Goal: Task Accomplishment & Management: Manage account settings

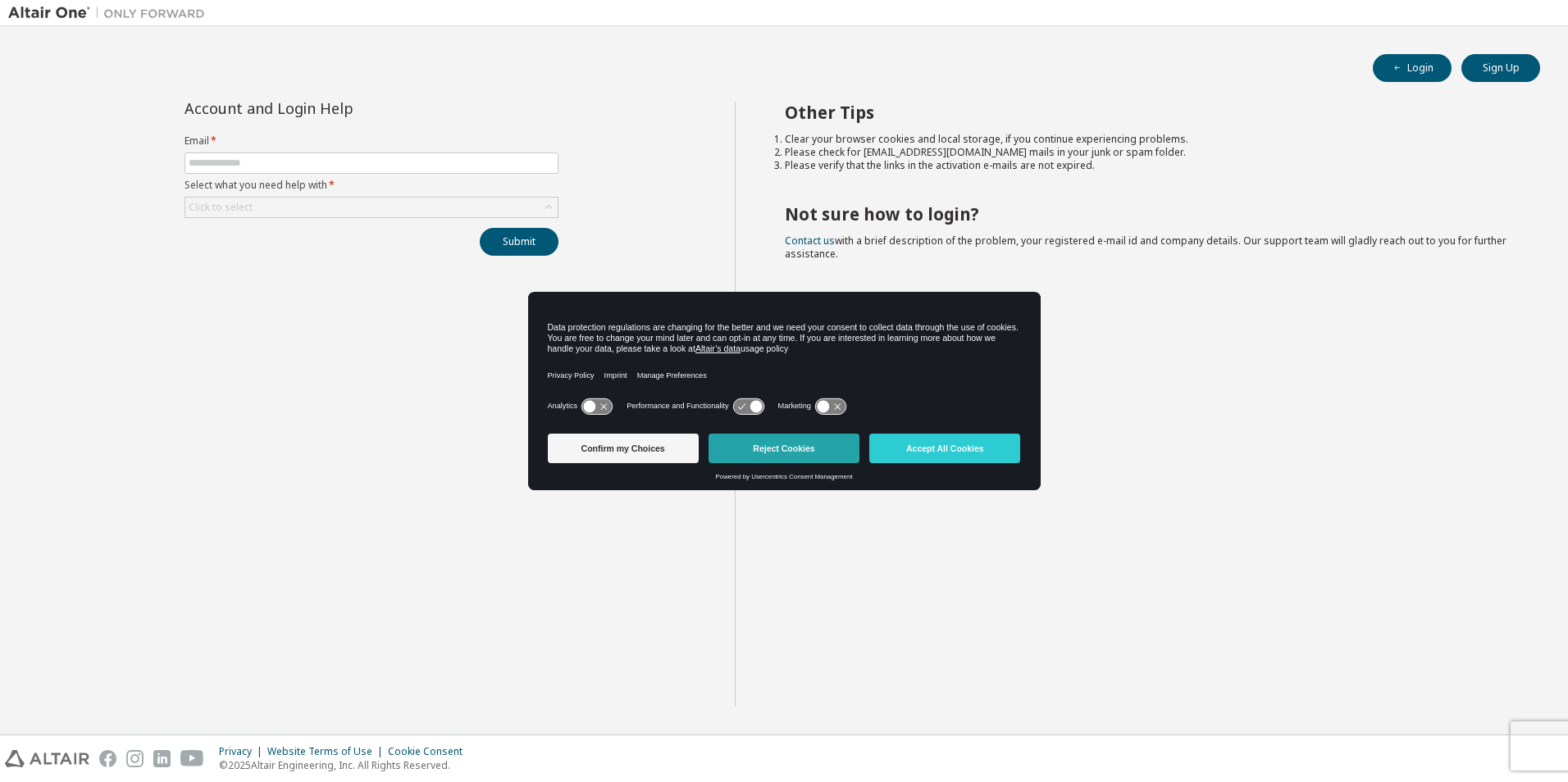
click at [791, 448] on button "Reject Cookies" at bounding box center [784, 448] width 151 height 29
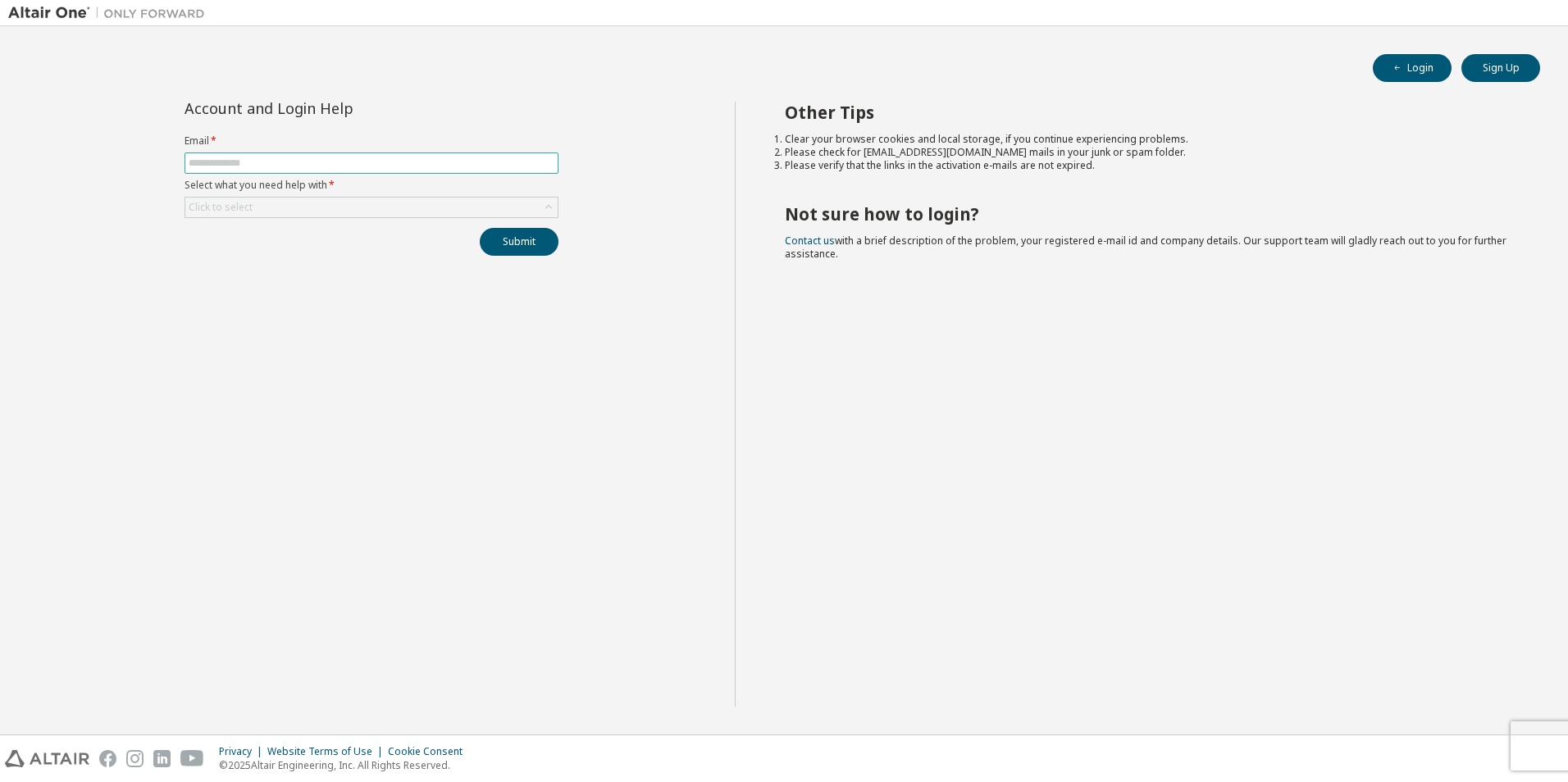
click at [331, 160] on input "text" at bounding box center [371, 163] width 366 height 13
type input "**********"
click at [277, 198] on div "Click to select" at bounding box center [371, 207] width 372 height 20
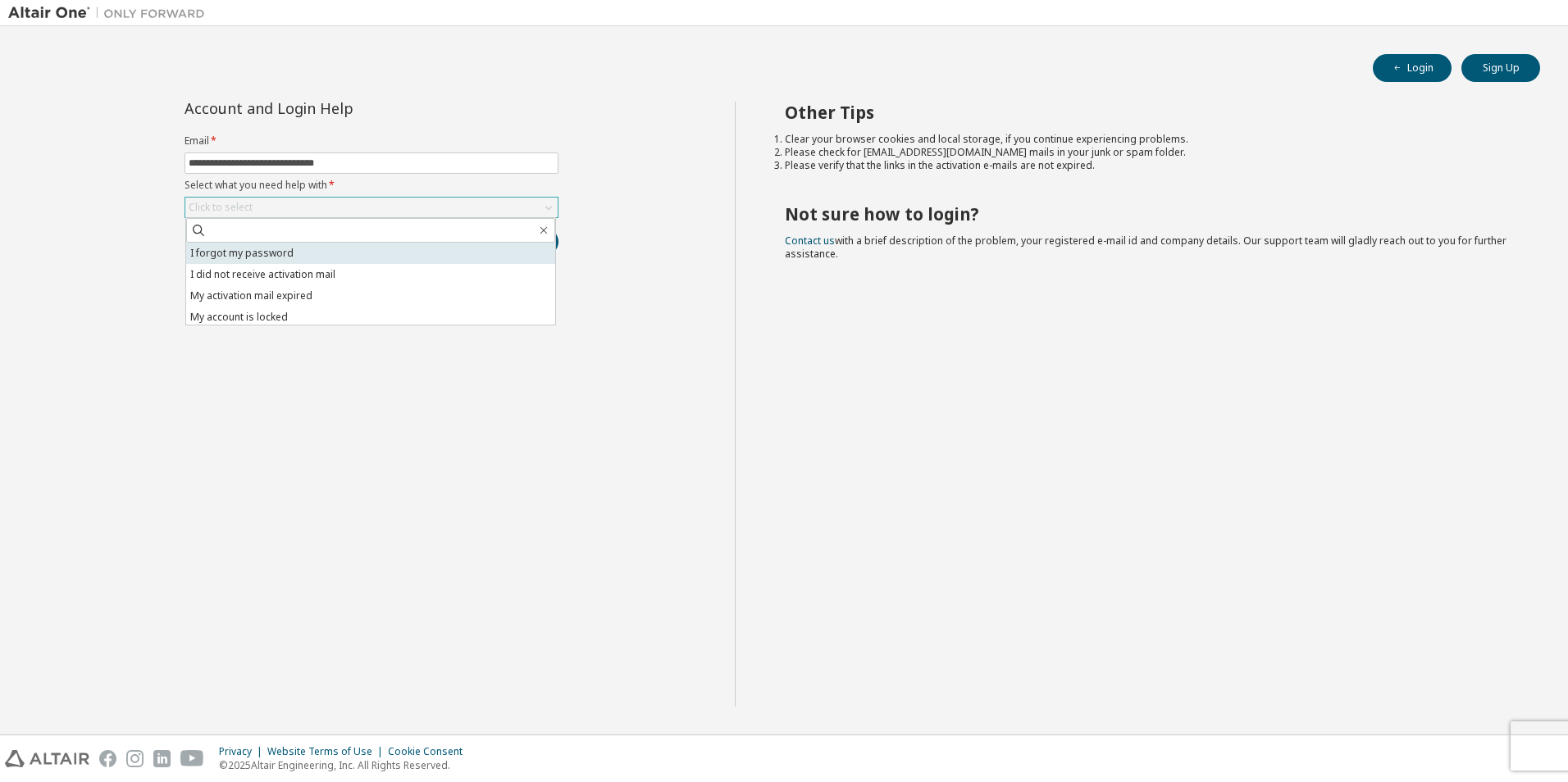
click at [265, 248] on li "I forgot my password" at bounding box center [370, 253] width 369 height 21
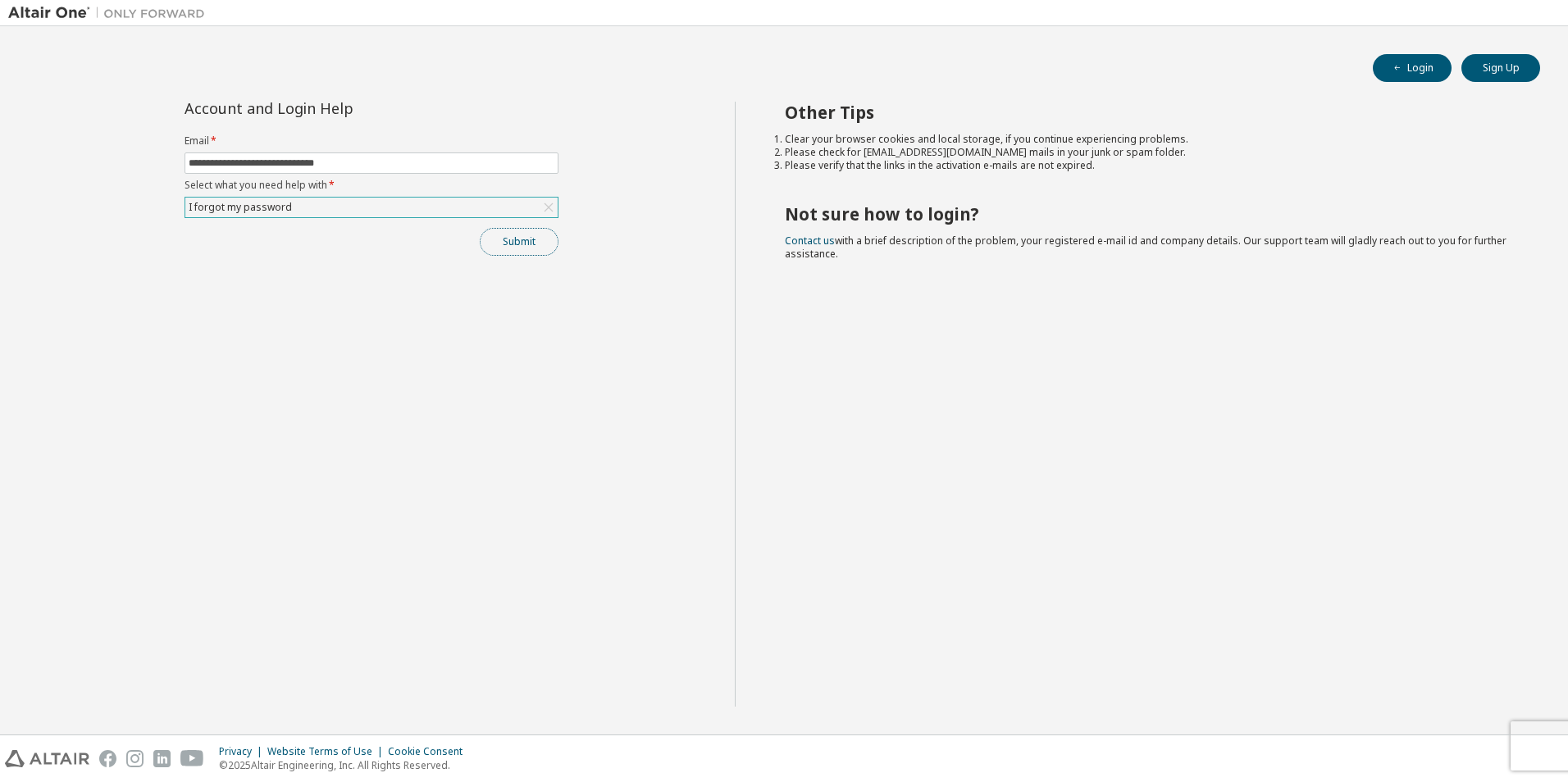
click at [510, 241] on button "Submit" at bounding box center [519, 242] width 79 height 28
click at [1368, 760] on div "Bad Request" at bounding box center [1431, 751] width 239 height 36
click at [1365, 755] on span "Bad Request" at bounding box center [1378, 749] width 60 height 13
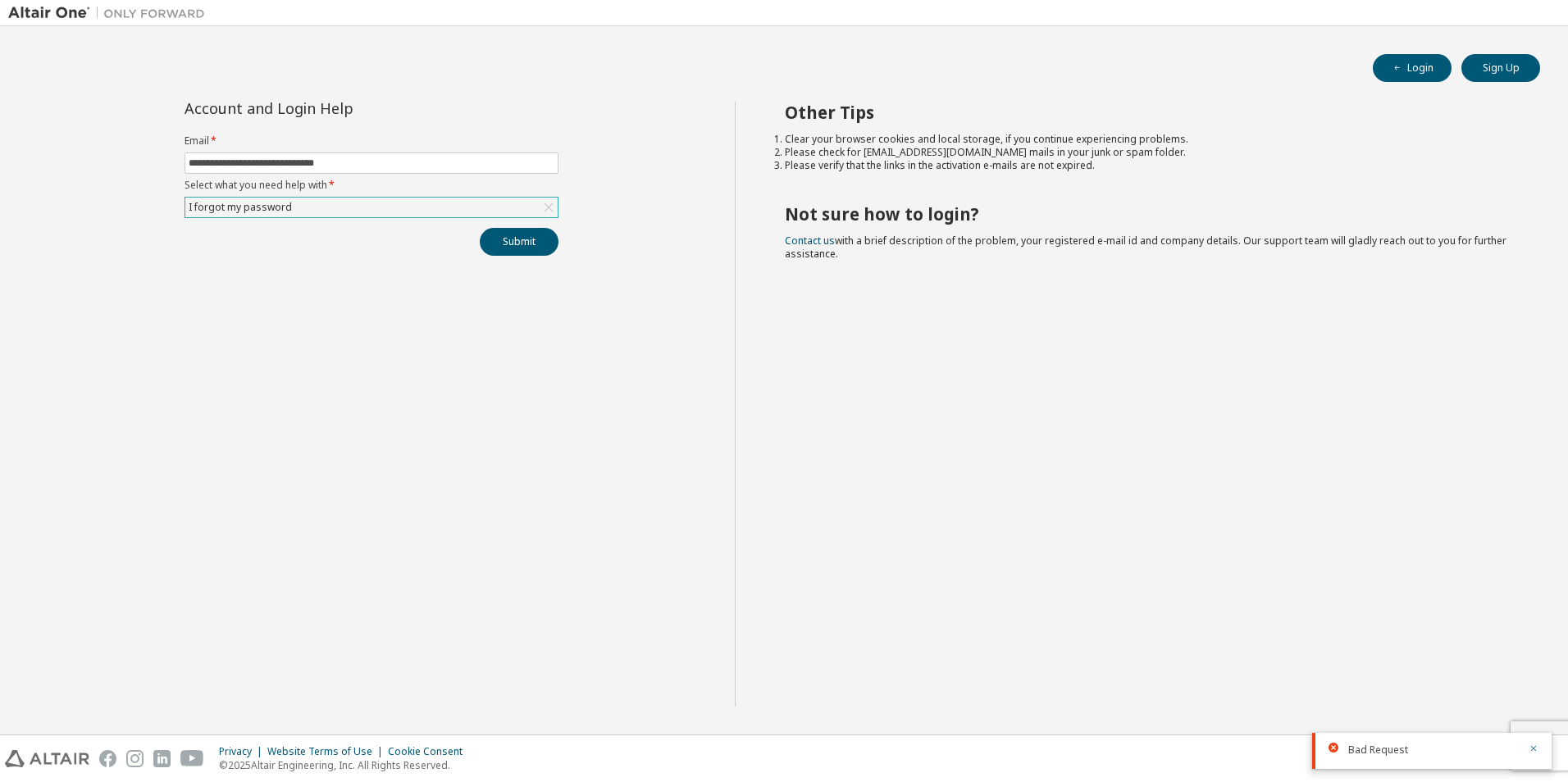
drag, startPoint x: 1365, startPoint y: 755, endPoint x: 1182, endPoint y: 409, distance: 391.4
click at [1182, 409] on div "Other Tips Clear your browser cookies and local storage, if you continue experi…" at bounding box center [1148, 404] width 826 height 605
click at [522, 248] on button "Submit" at bounding box center [519, 242] width 79 height 28
drag, startPoint x: 1342, startPoint y: 705, endPoint x: 1455, endPoint y: 698, distance: 113.2
click at [1455, 699] on div "Bad Request" at bounding box center [1431, 701] width 239 height 36
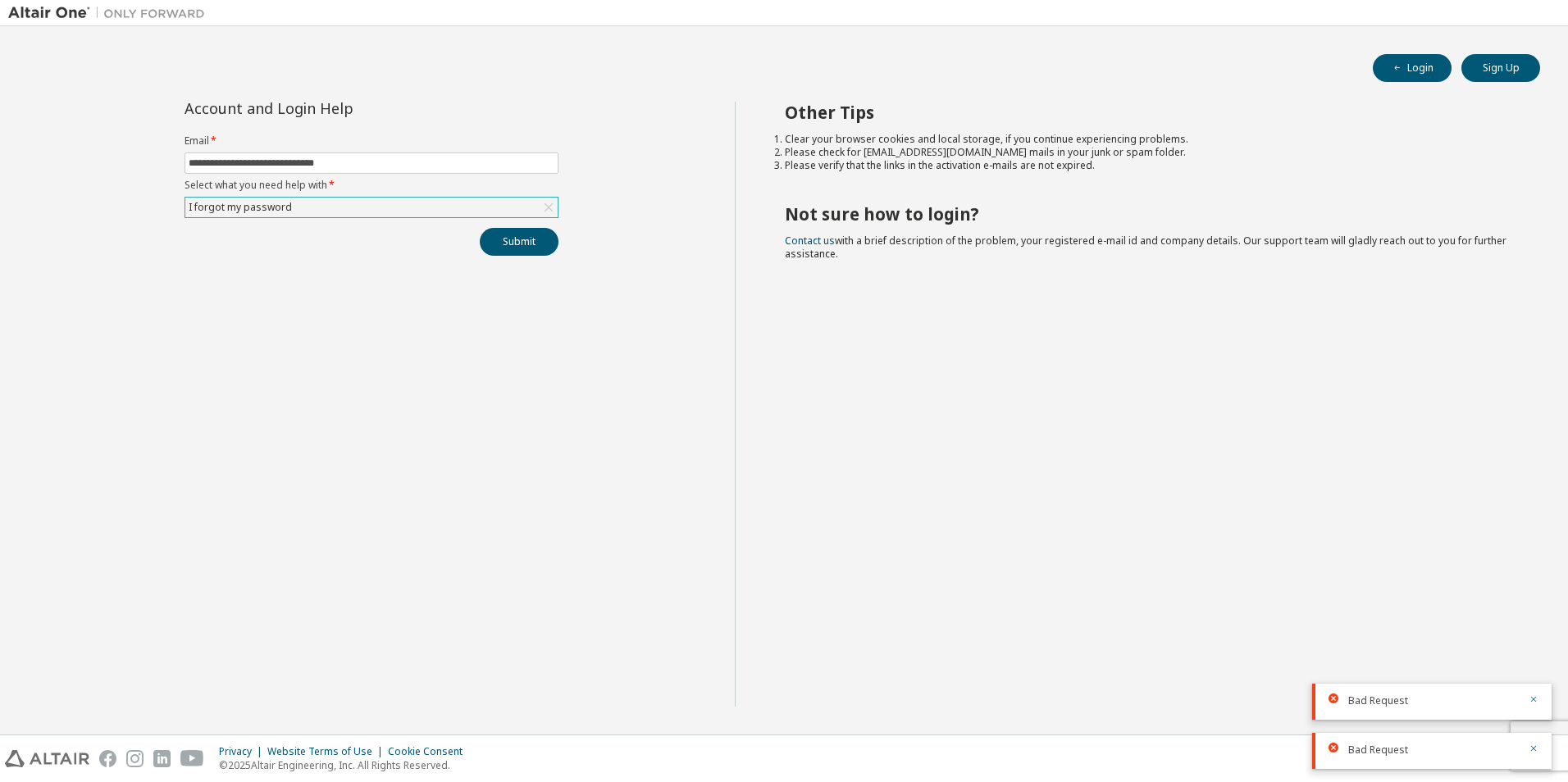
drag, startPoint x: 1455, startPoint y: 698, endPoint x: 940, endPoint y: 469, distance: 563.6
click at [940, 469] on div "Other Tips Clear your browser cookies and local storage, if you continue experi…" at bounding box center [1148, 404] width 826 height 605
